Goal: Task Accomplishment & Management: Manage account settings

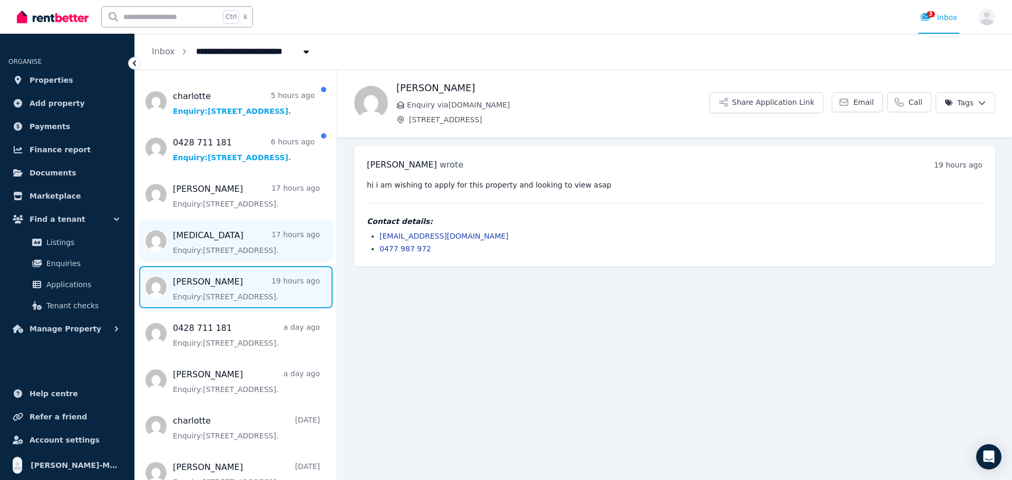
scroll to position [105, 0]
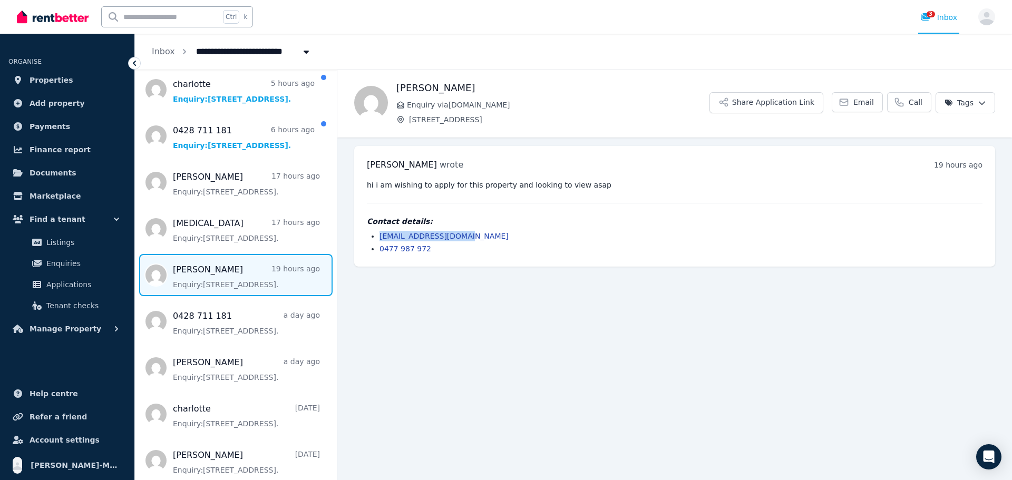
drag, startPoint x: 464, startPoint y: 235, endPoint x: 376, endPoint y: 240, distance: 87.7
click at [376, 240] on ul "tanyaq1977@icloud.com 0477 987 972" at bounding box center [675, 242] width 616 height 23
copy link "[EMAIL_ADDRESS][DOMAIN_NAME]"
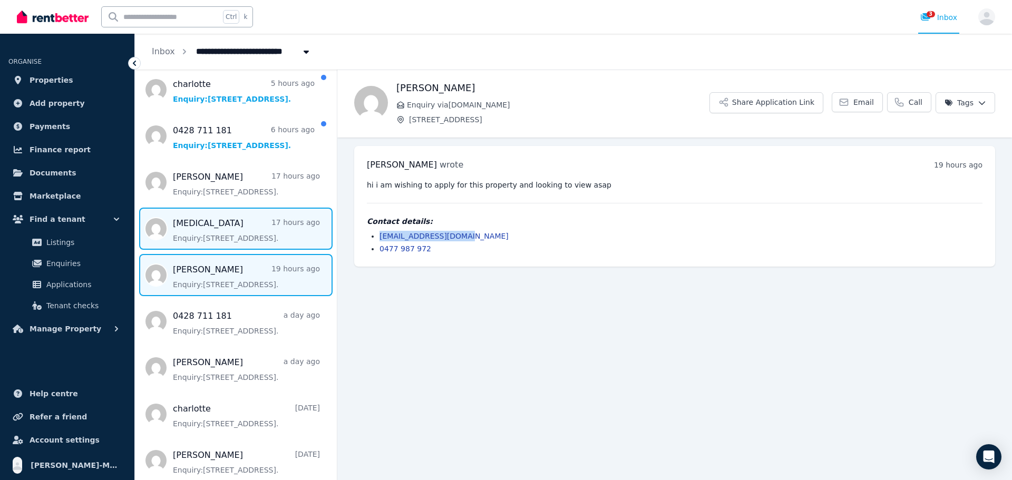
click at [249, 233] on span "Message list" at bounding box center [236, 229] width 202 height 42
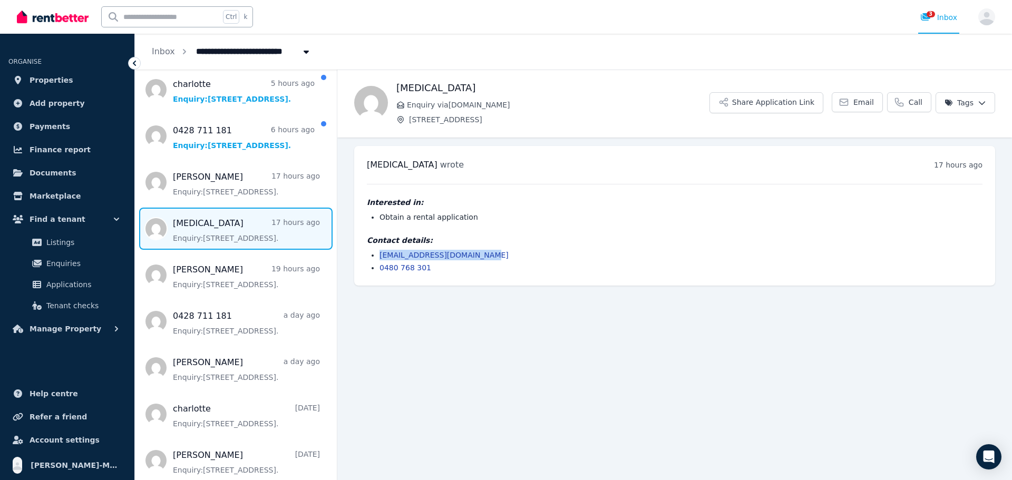
drag, startPoint x: 471, startPoint y: 255, endPoint x: 380, endPoint y: 256, distance: 91.2
click at [380, 256] on li "nikitabunker1209@gmail.com" at bounding box center [681, 255] width 603 height 11
copy link "nikitabunker1209@gmail.com"
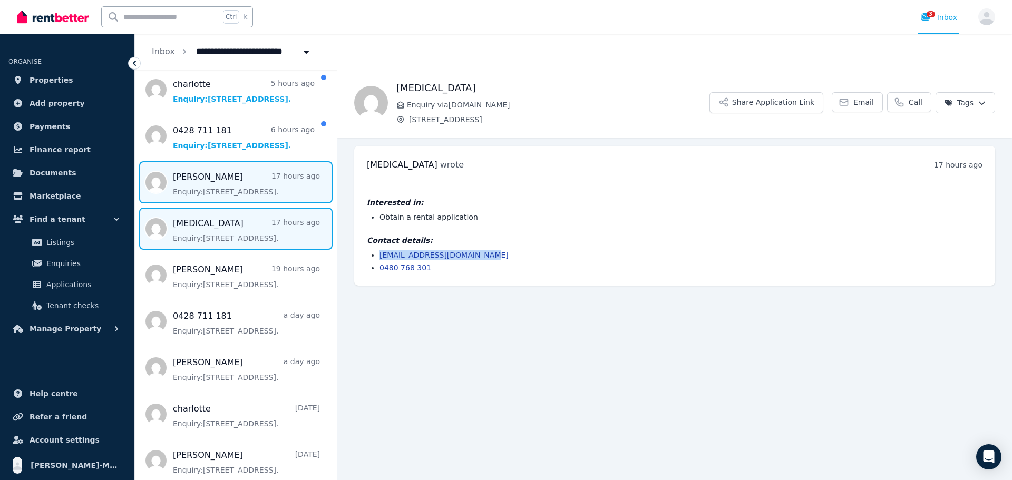
click at [208, 186] on span "Message list" at bounding box center [236, 182] width 202 height 42
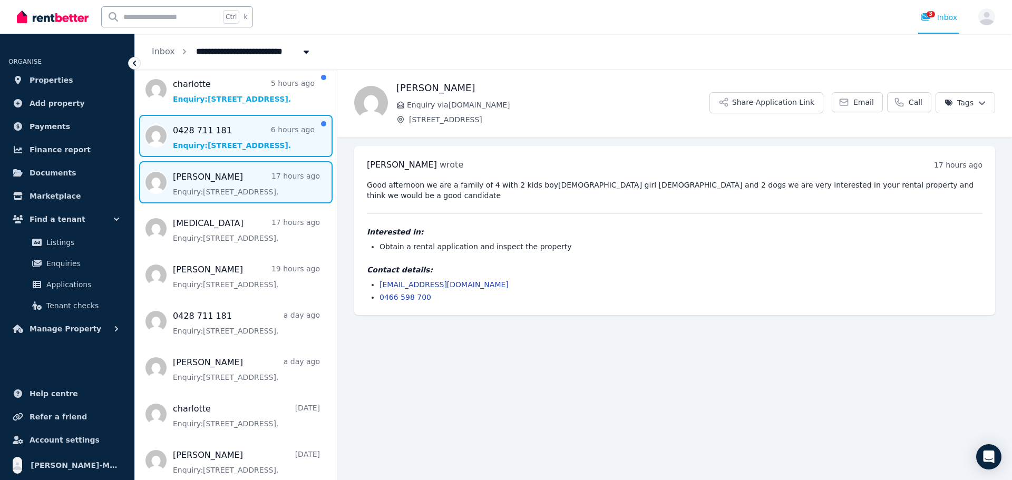
click at [255, 143] on span "Message list" at bounding box center [236, 136] width 202 height 42
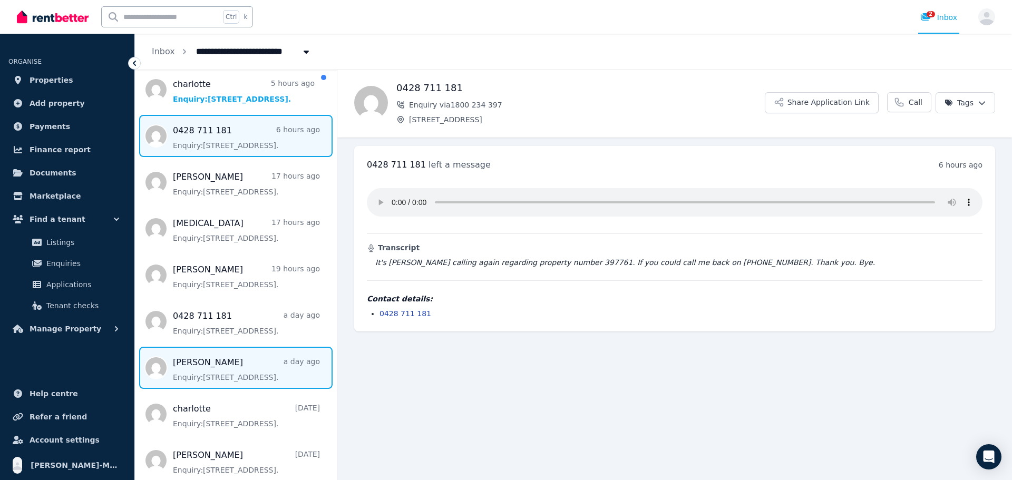
click at [266, 368] on span "Message list" at bounding box center [236, 368] width 202 height 42
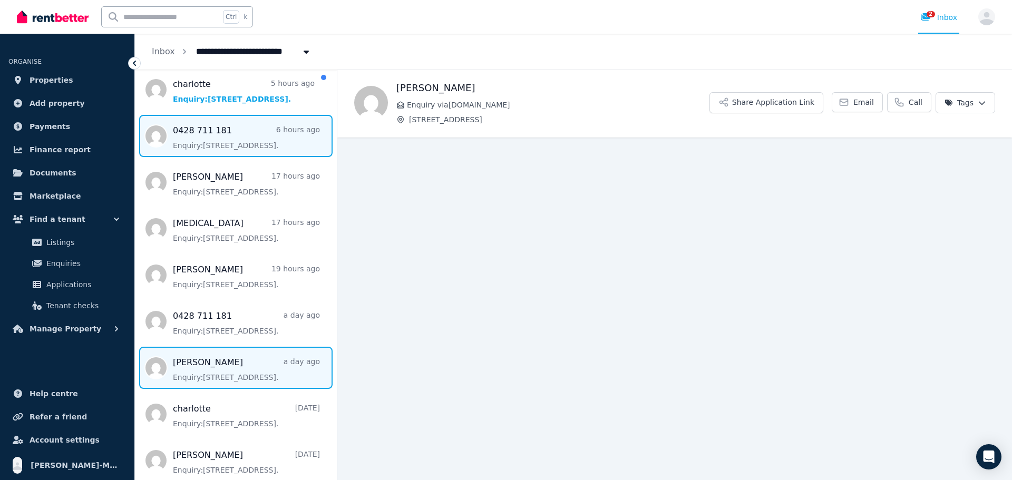
click at [264, 137] on span "Message list" at bounding box center [236, 136] width 202 height 42
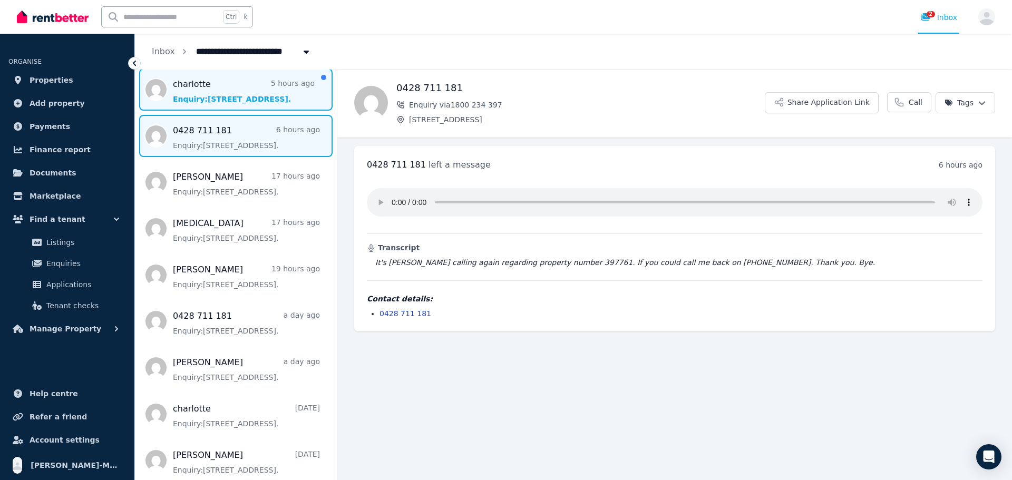
click at [187, 98] on span "Message list" at bounding box center [236, 90] width 202 height 42
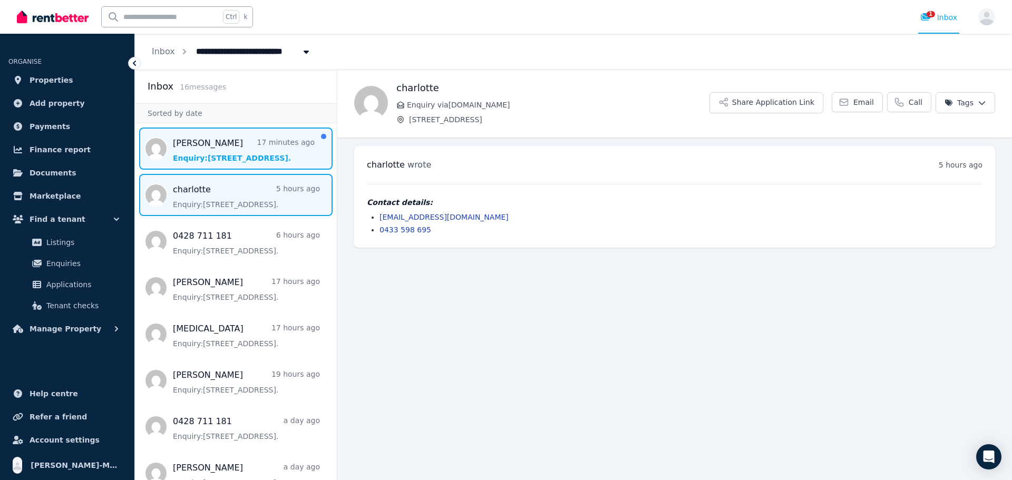
click at [232, 160] on span "Message list" at bounding box center [236, 149] width 202 height 42
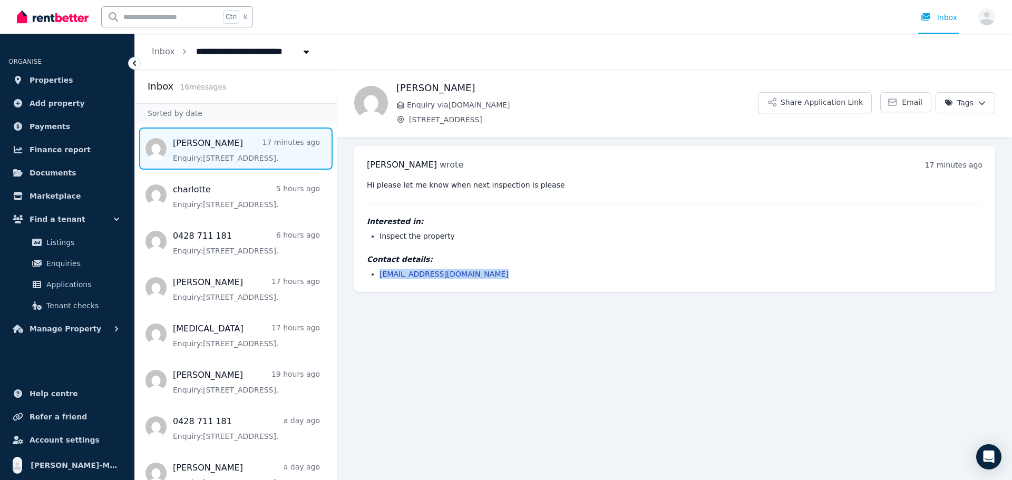
drag, startPoint x: 491, startPoint y: 273, endPoint x: 378, endPoint y: 275, distance: 113.4
click at [378, 275] on ul "collingwoodfan1986@gmail.com" at bounding box center [675, 274] width 616 height 11
copy link "collingwoodfan1986@gmail.com"
click at [82, 286] on span "Applications" at bounding box center [81, 284] width 71 height 13
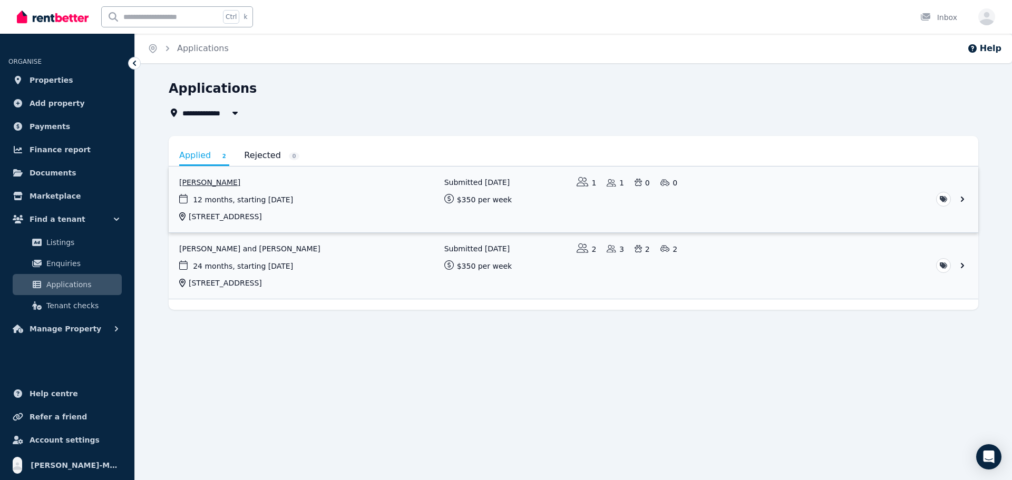
click at [525, 189] on link "View application: Charlotte Terry" at bounding box center [574, 200] width 810 height 66
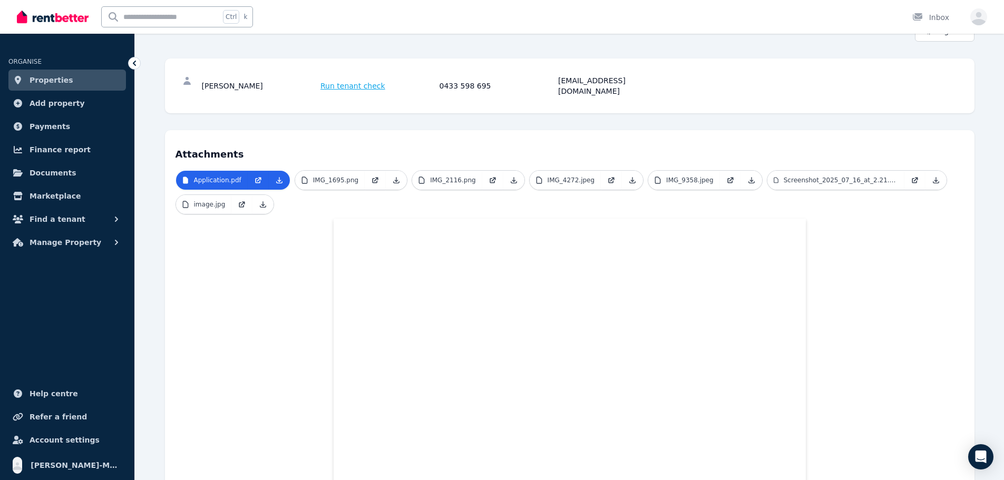
scroll to position [105, 0]
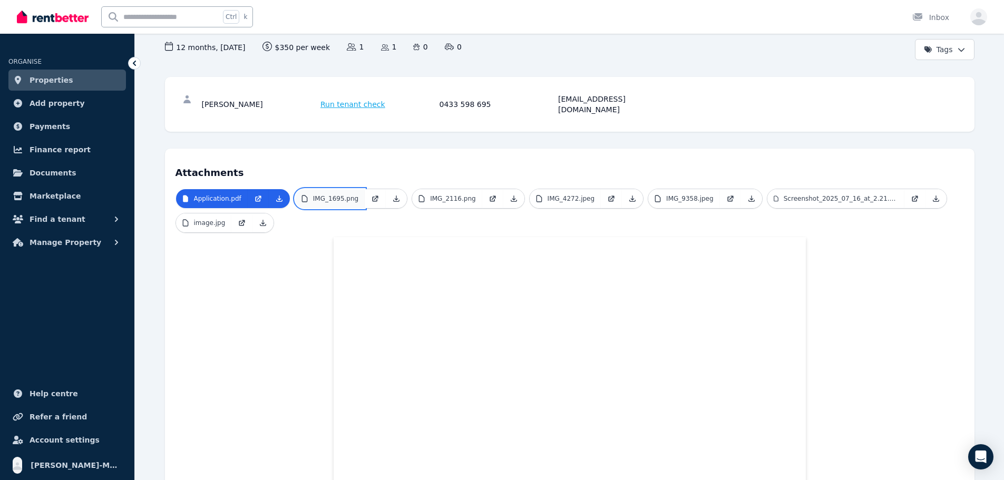
click at [332, 195] on p "IMG_1695.png" at bounding box center [335, 199] width 45 height 8
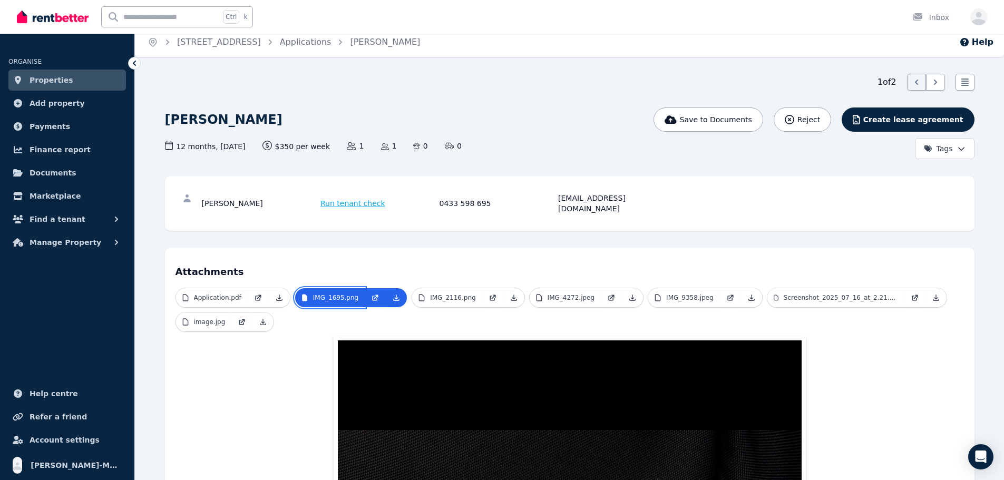
scroll to position [0, 0]
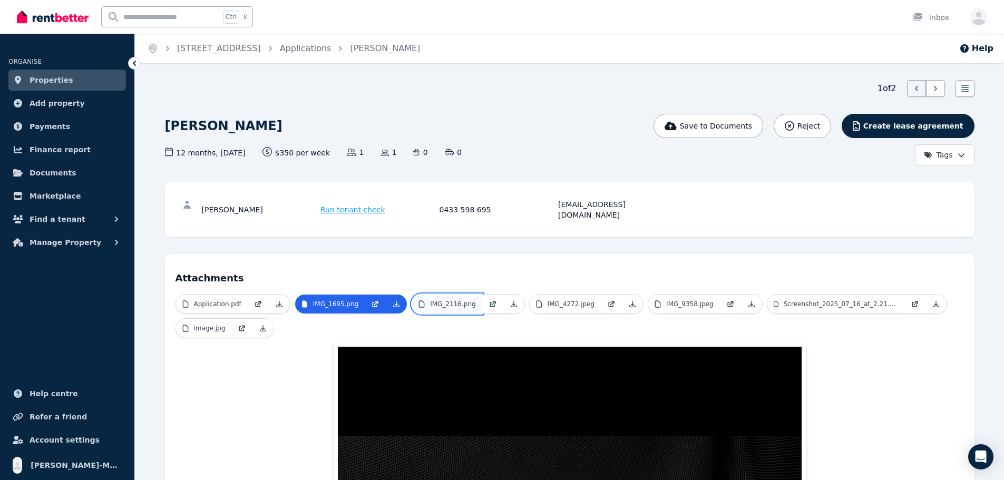
click at [457, 300] on p "IMG_2116.png" at bounding box center [452, 304] width 45 height 8
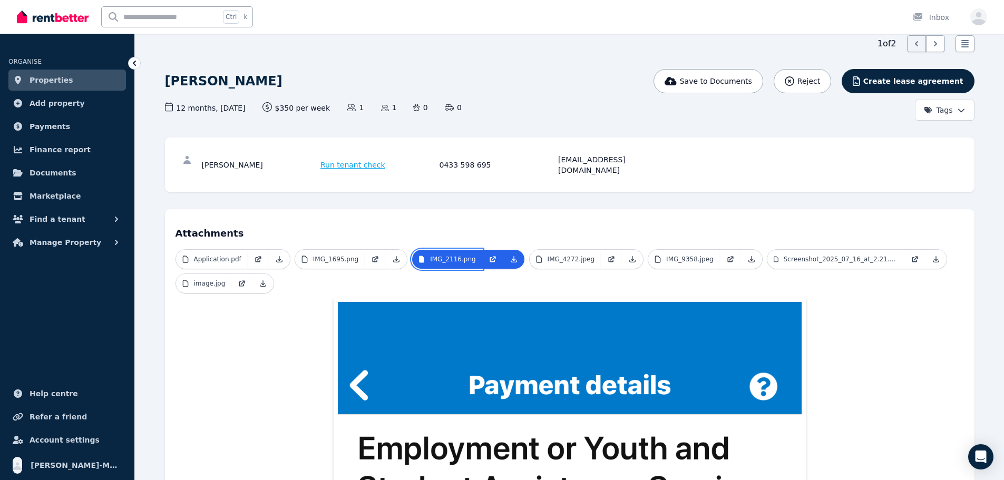
scroll to position [34, 0]
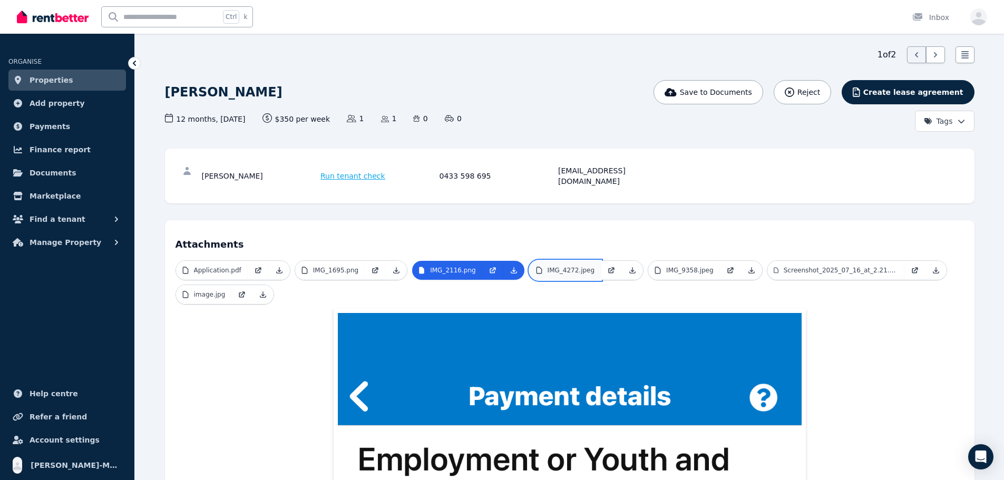
click at [554, 266] on p "IMG_4272.jpeg" at bounding box center [571, 270] width 47 height 8
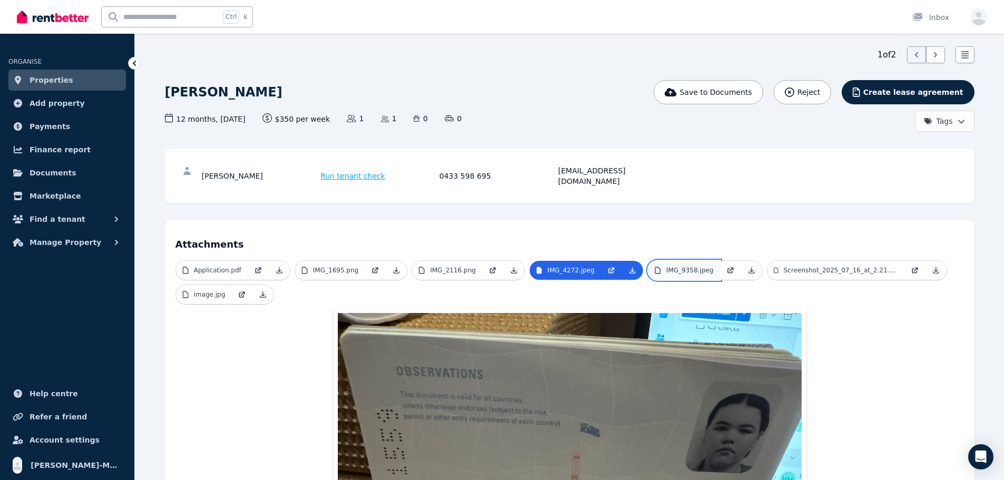
click at [671, 266] on p "IMG_9358.jpeg" at bounding box center [689, 270] width 47 height 8
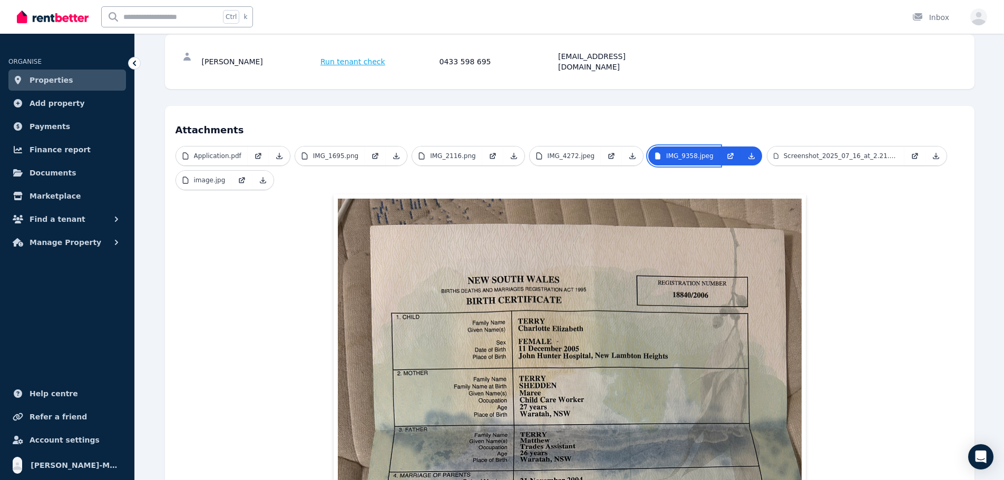
scroll to position [139, 0]
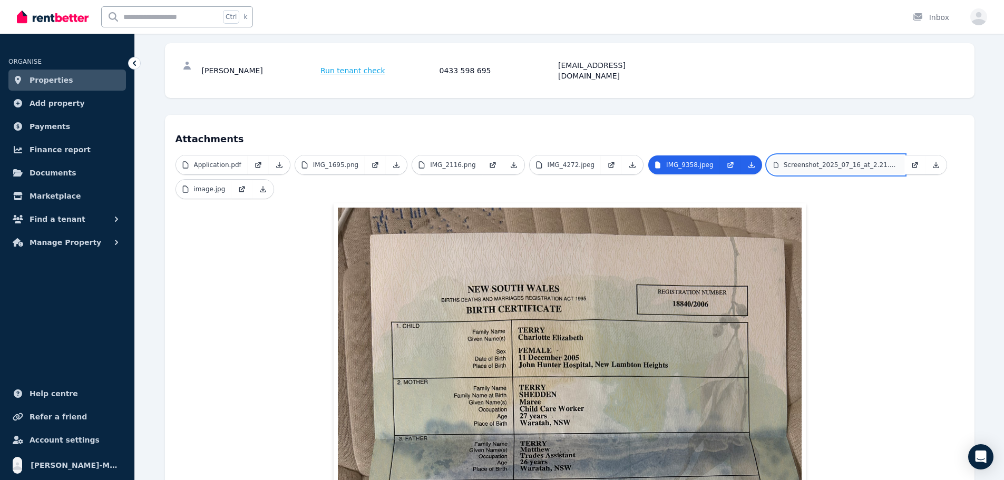
click at [794, 161] on p "Screenshot_2025_07_16_at_2.21.52 am.png" at bounding box center [841, 165] width 114 height 8
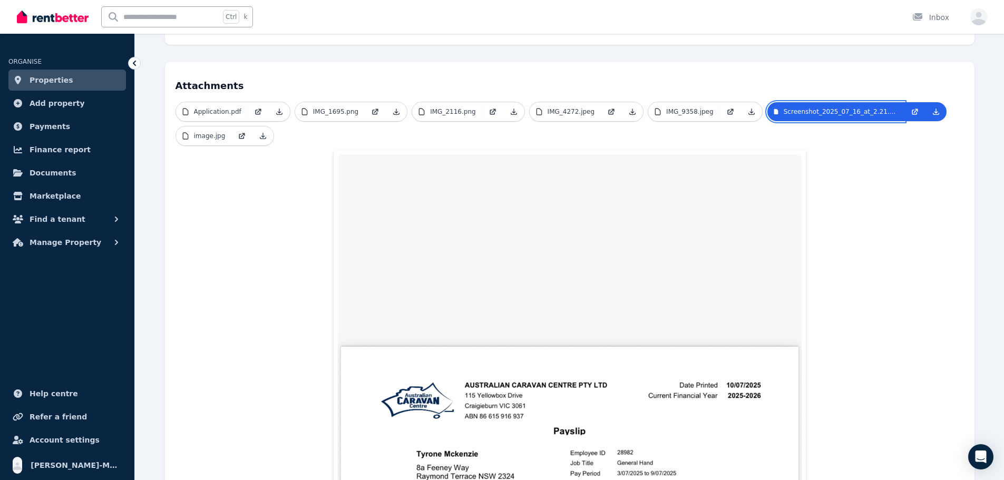
scroll to position [192, 0]
click at [222, 132] on p "image.jpg" at bounding box center [210, 136] width 32 height 8
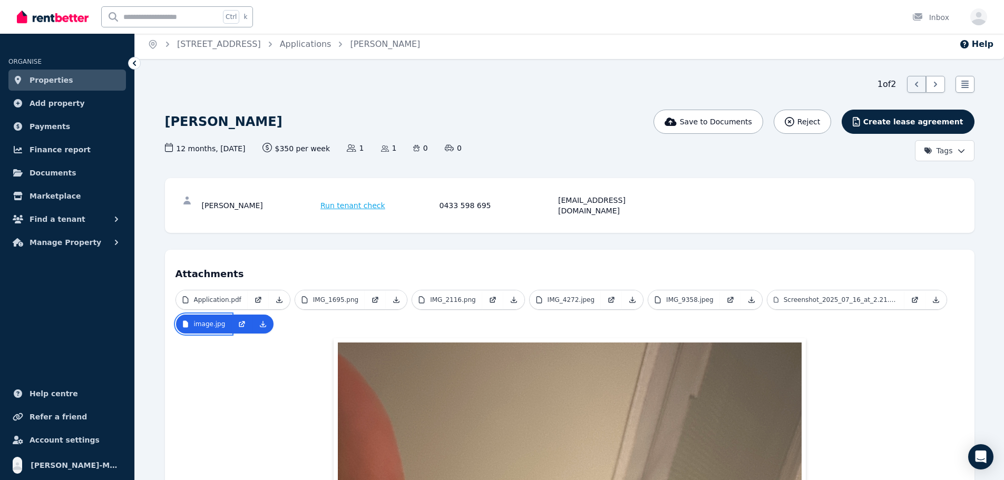
scroll to position [0, 0]
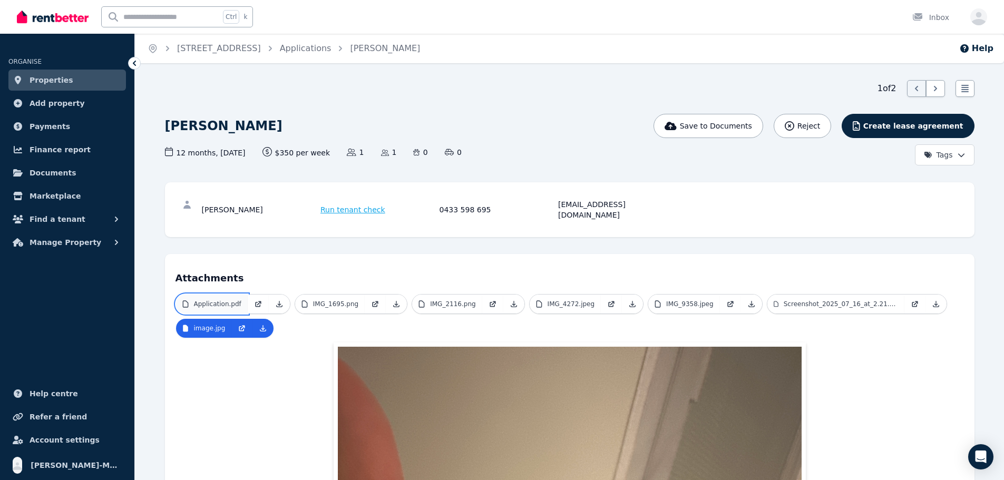
click at [234, 300] on p "Application.pdf" at bounding box center [217, 304] width 47 height 8
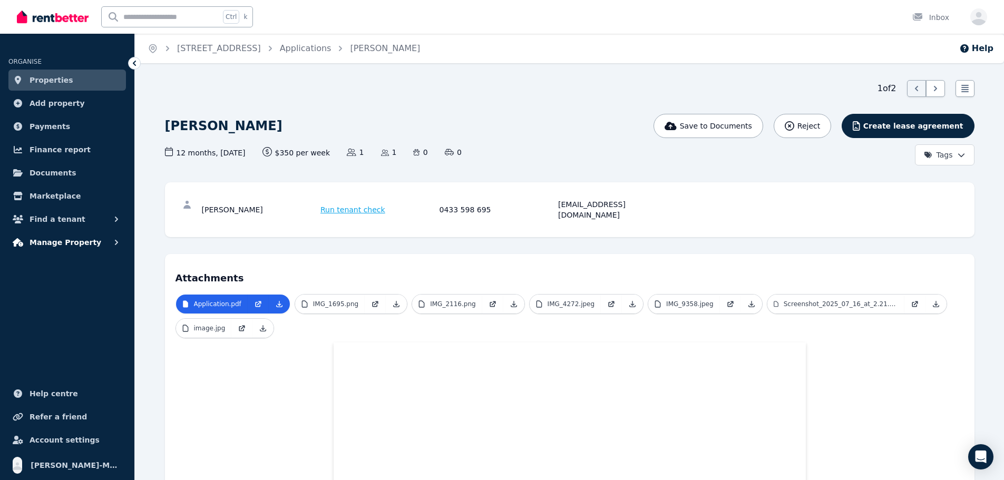
click at [75, 236] on span "Manage Property" at bounding box center [66, 242] width 72 height 13
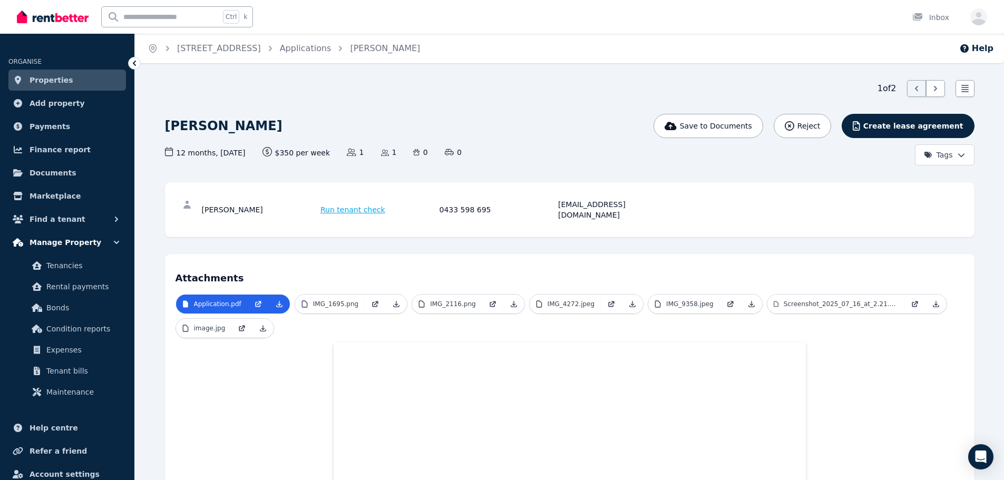
click at [82, 240] on span "Manage Property" at bounding box center [66, 242] width 72 height 13
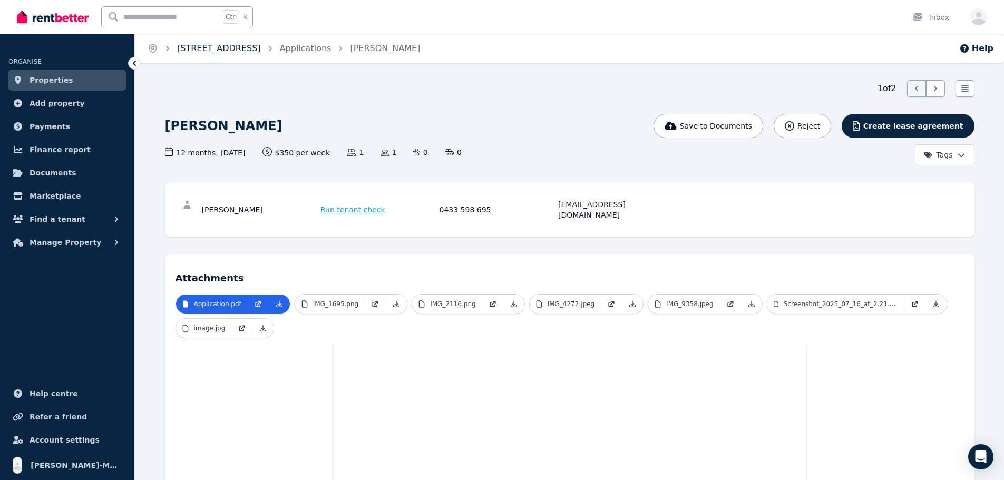
click at [203, 50] on link "[STREET_ADDRESS]" at bounding box center [219, 48] width 84 height 10
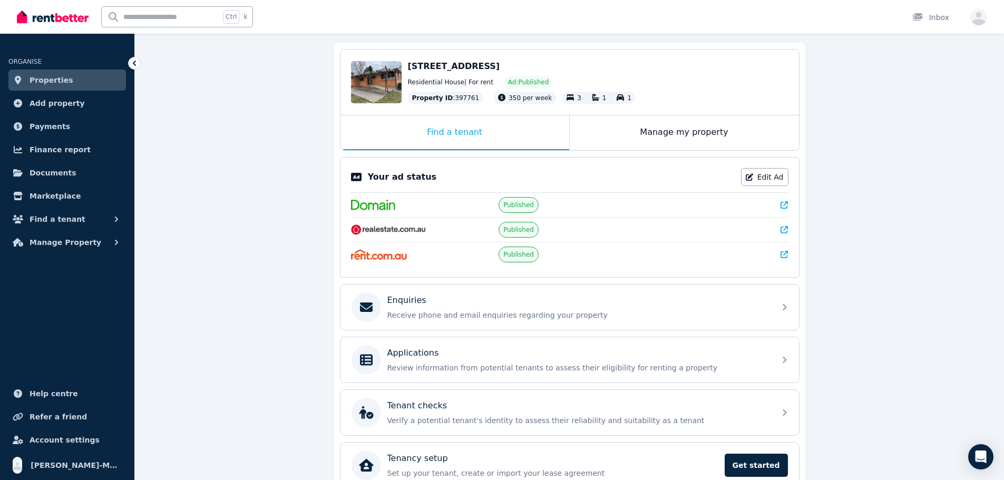
scroll to position [148, 0]
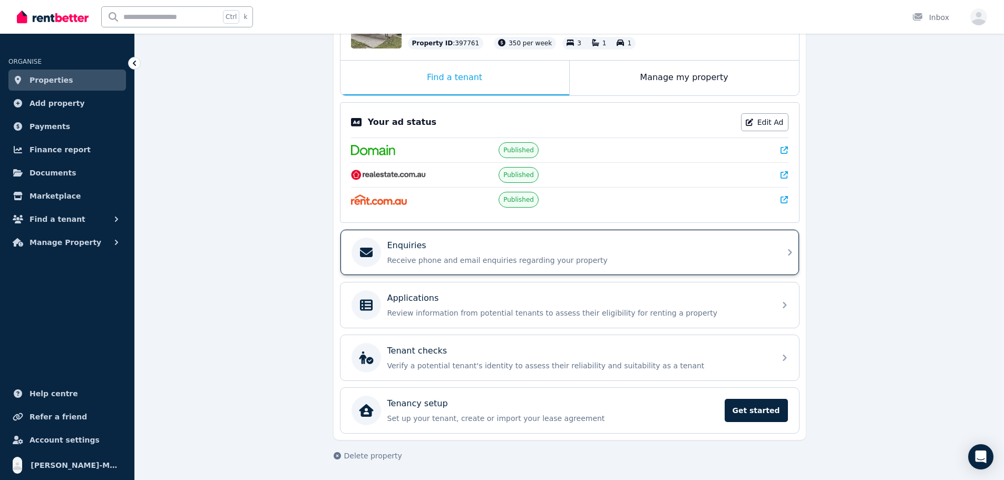
click at [453, 252] on div "Enquiries" at bounding box center [579, 245] width 382 height 13
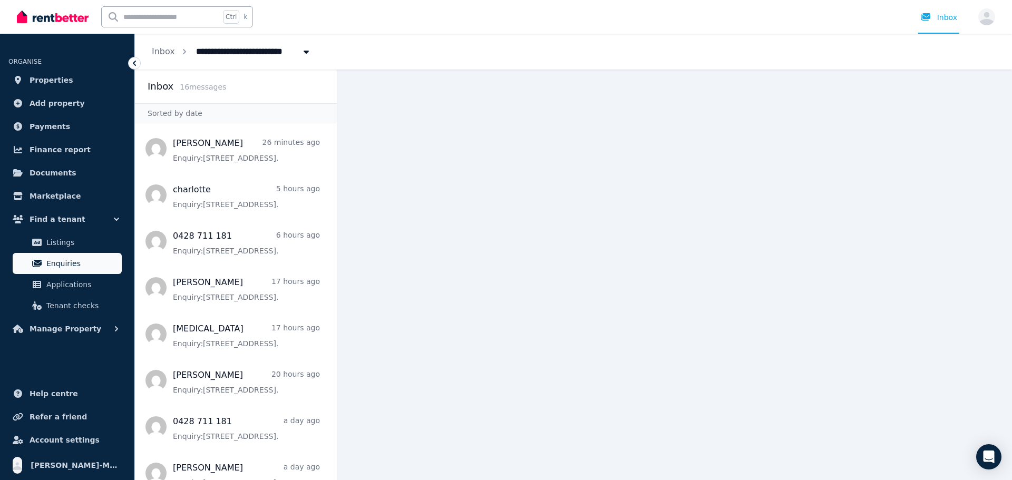
click at [79, 268] on span "Enquiries" at bounding box center [81, 263] width 71 height 13
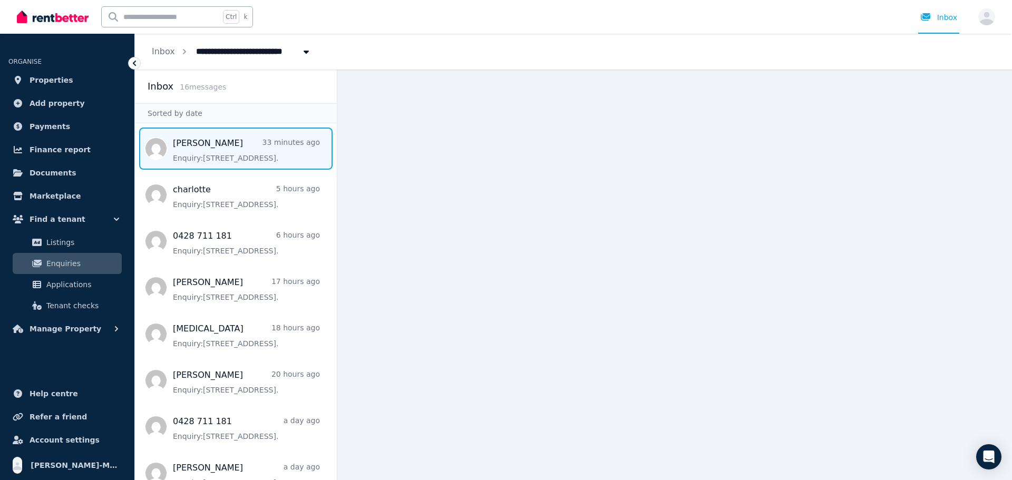
click at [248, 151] on span "Message list" at bounding box center [236, 149] width 202 height 42
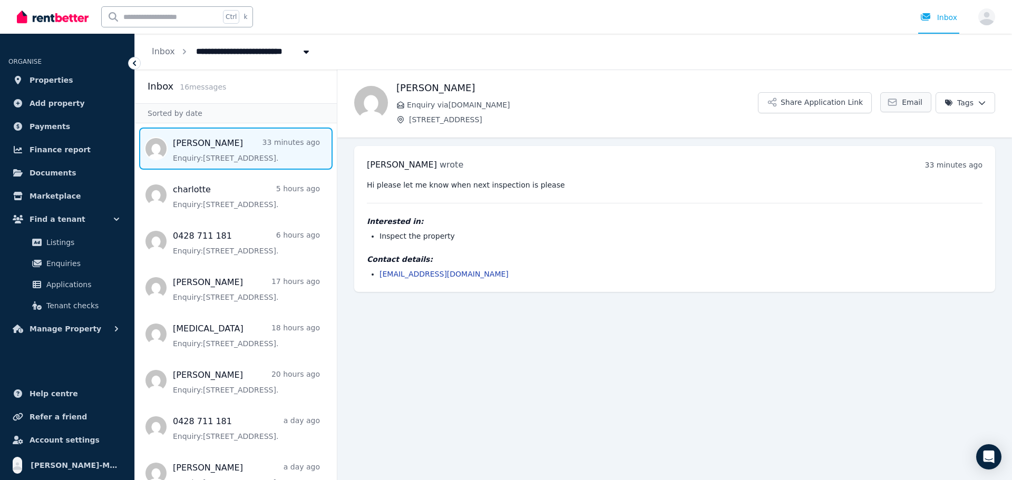
click at [905, 101] on link "Email" at bounding box center [906, 102] width 51 height 20
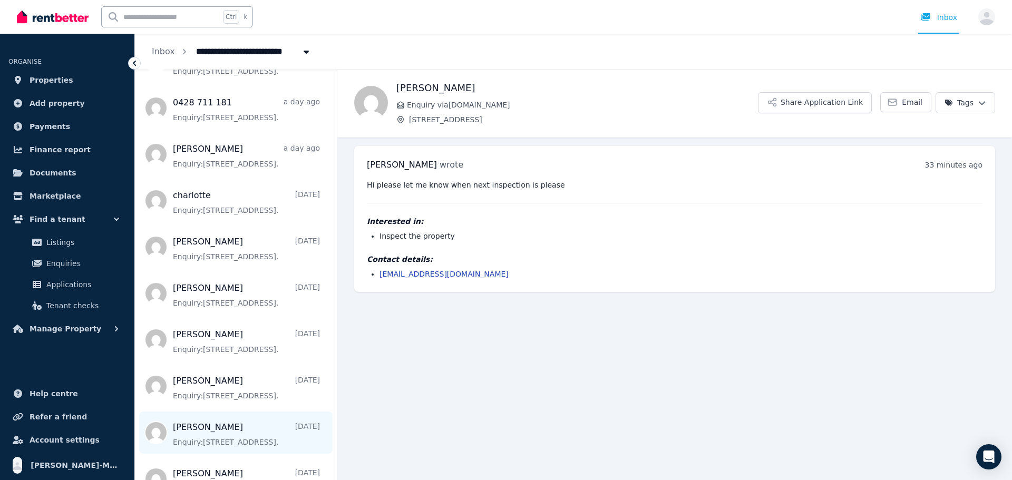
scroll to position [284, 0]
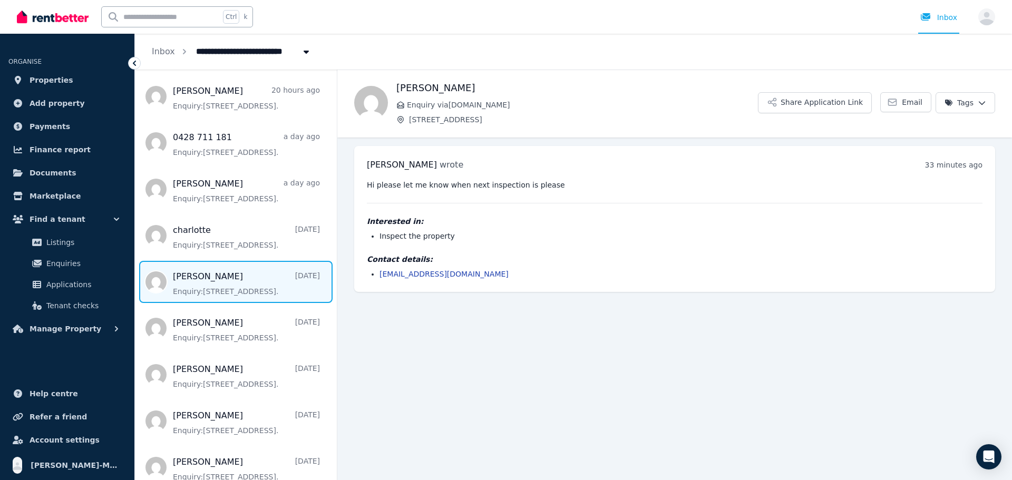
click at [256, 288] on span "Message list" at bounding box center [236, 282] width 202 height 42
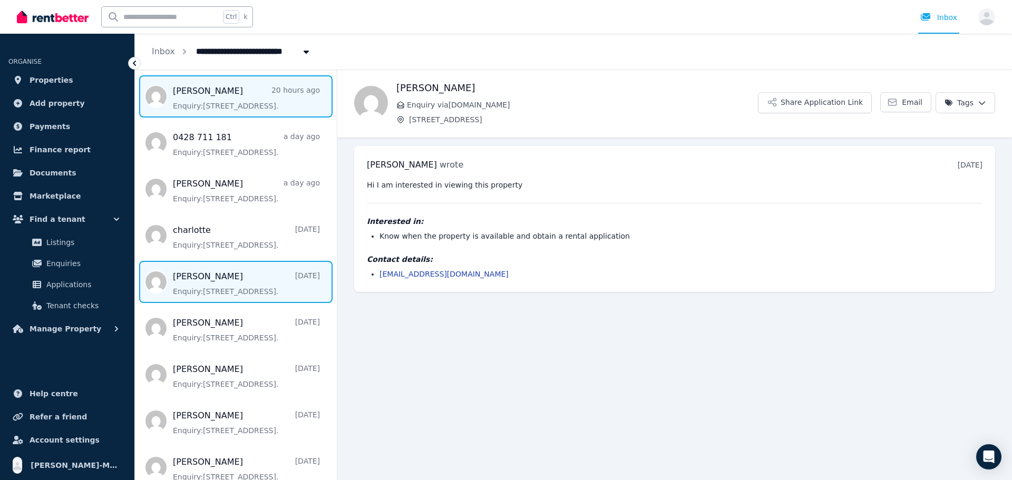
click at [243, 111] on span "Message list" at bounding box center [236, 96] width 202 height 42
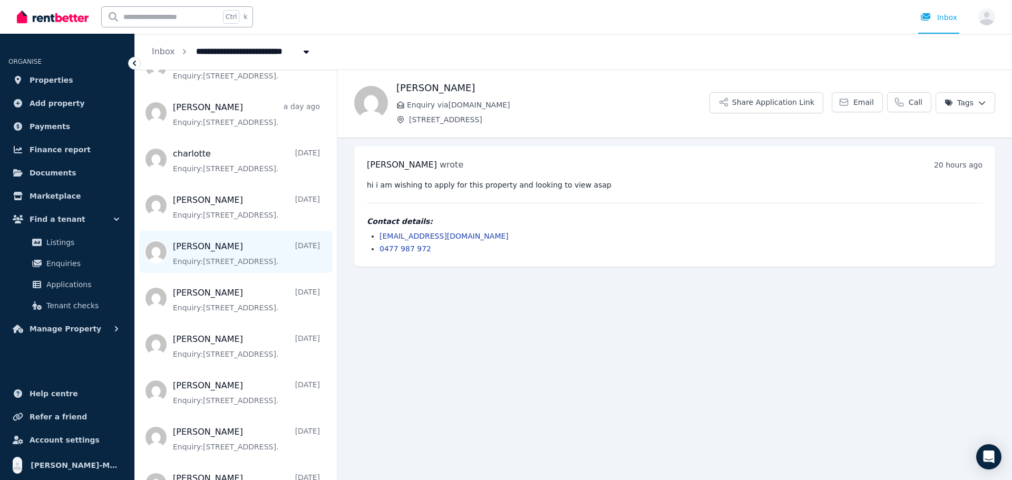
scroll to position [390, 0]
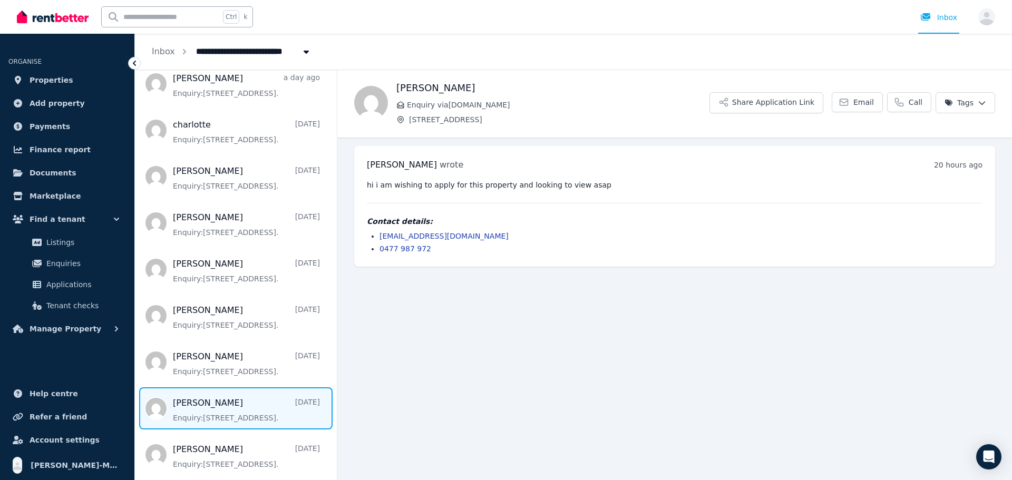
click at [244, 413] on span "Message list" at bounding box center [236, 409] width 202 height 42
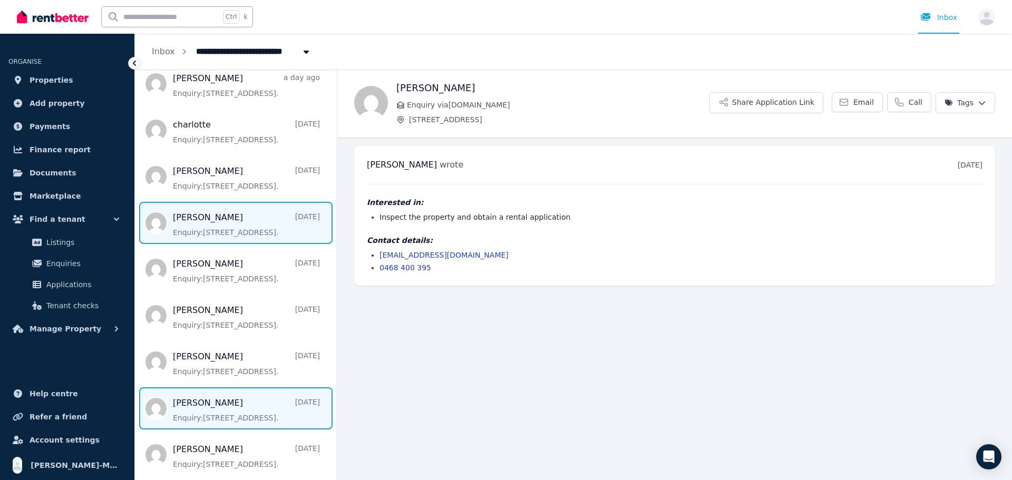
click at [254, 229] on span "Message list" at bounding box center [236, 223] width 202 height 42
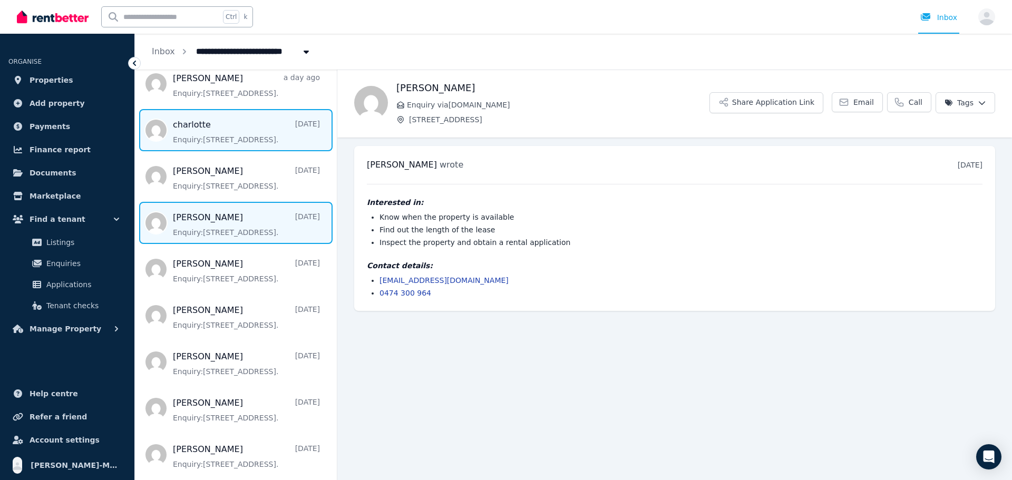
click at [250, 141] on span "Message list" at bounding box center [236, 130] width 202 height 42
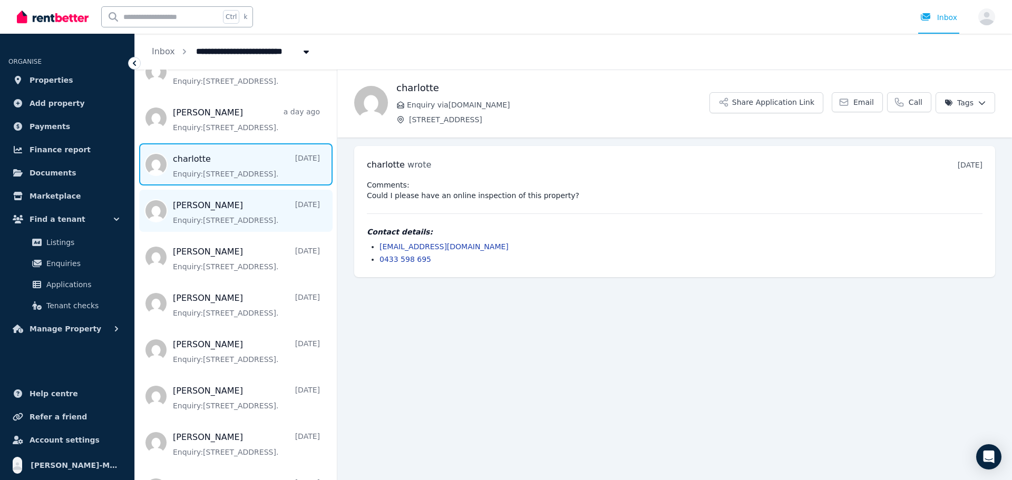
scroll to position [284, 0]
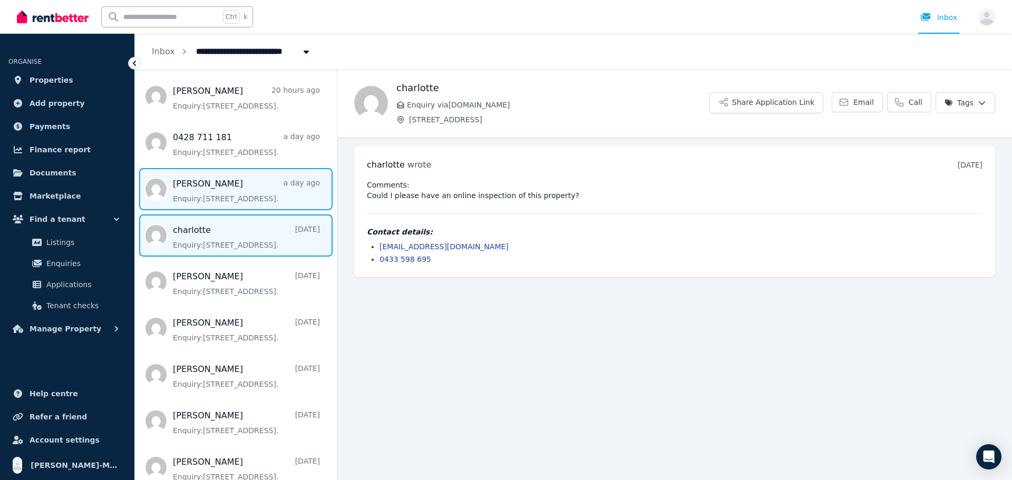
click at [239, 198] on span "Message list" at bounding box center [236, 189] width 202 height 42
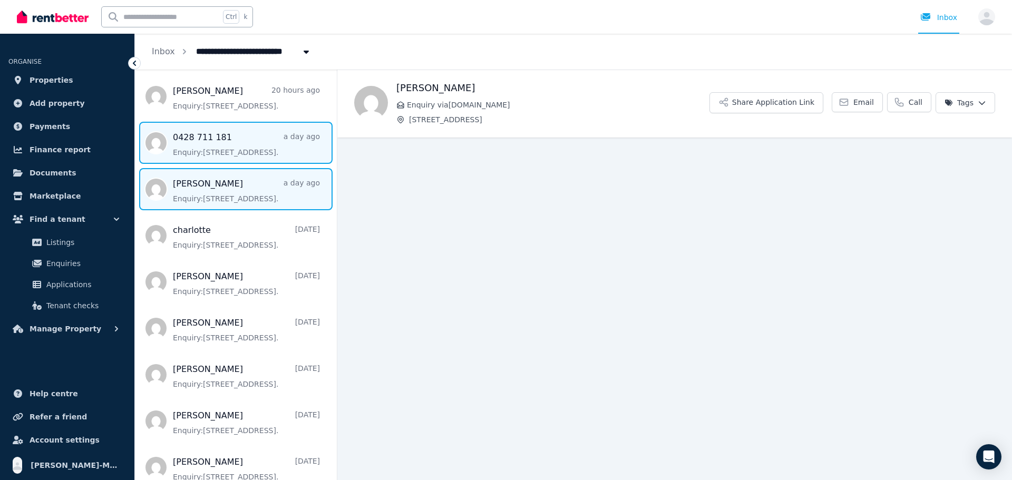
click at [239, 148] on span "Message list" at bounding box center [236, 143] width 202 height 42
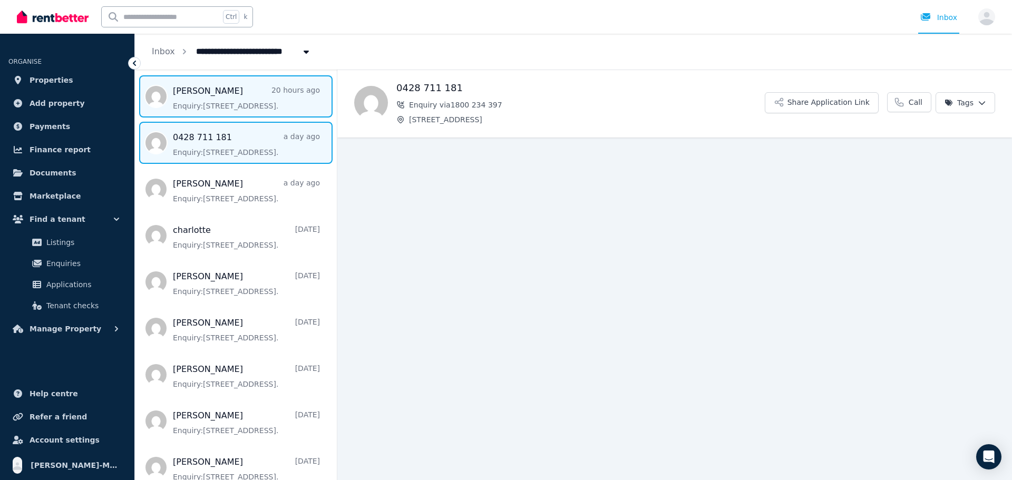
click at [236, 100] on span "Message list" at bounding box center [236, 96] width 202 height 42
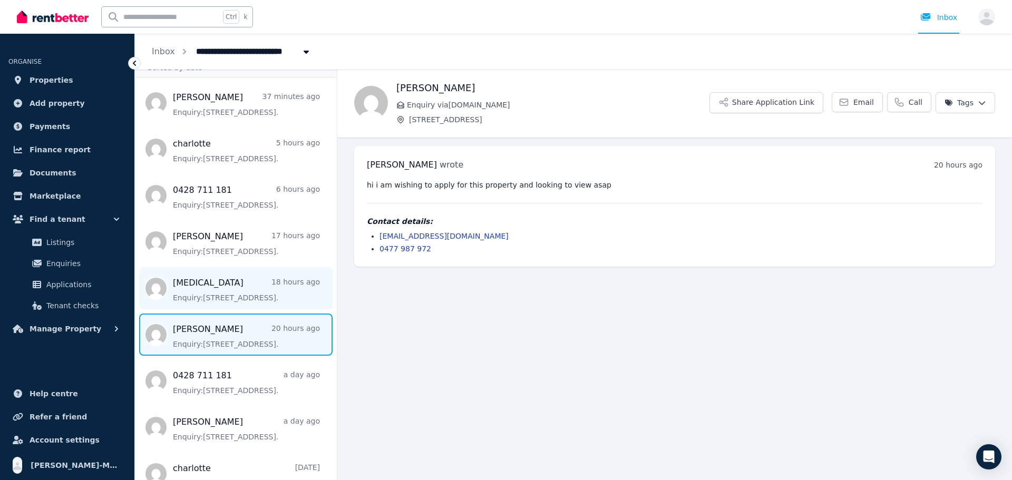
scroll to position [21, 0]
